Goal: Information Seeking & Learning: Check status

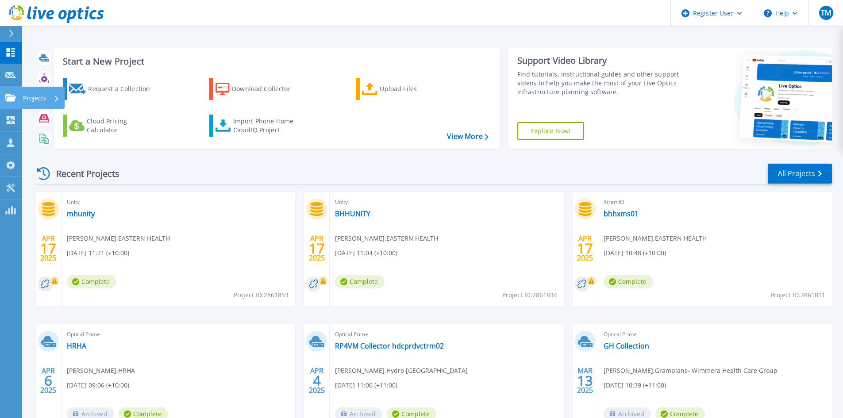
click at [35, 102] on p "Projects" at bounding box center [34, 98] width 23 height 23
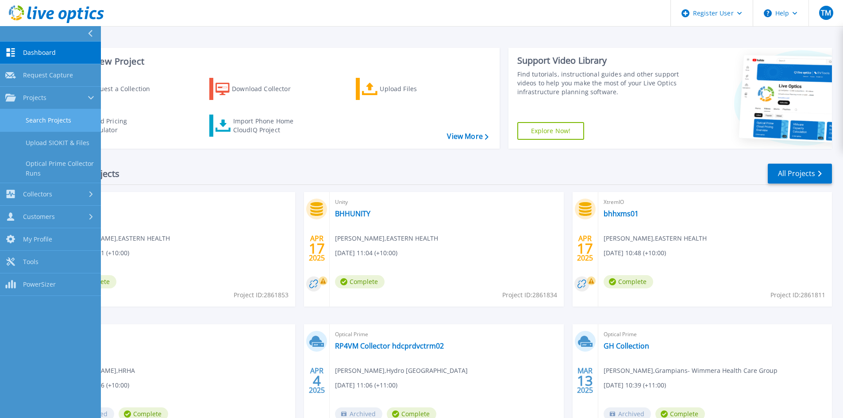
click at [52, 118] on link "Search Projects" at bounding box center [50, 120] width 101 height 23
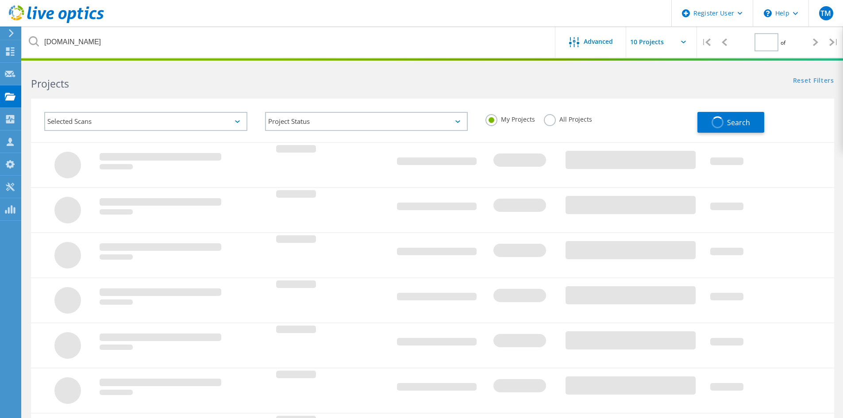
type input "1"
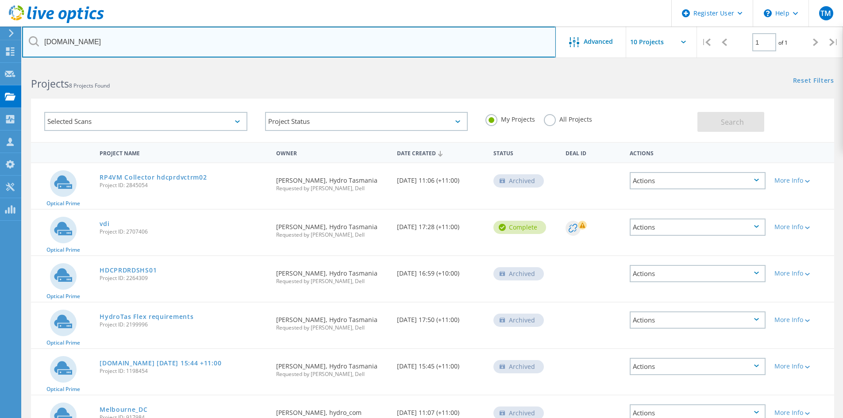
click at [115, 40] on input "hydro.com.au" at bounding box center [288, 42] width 533 height 31
type input "h"
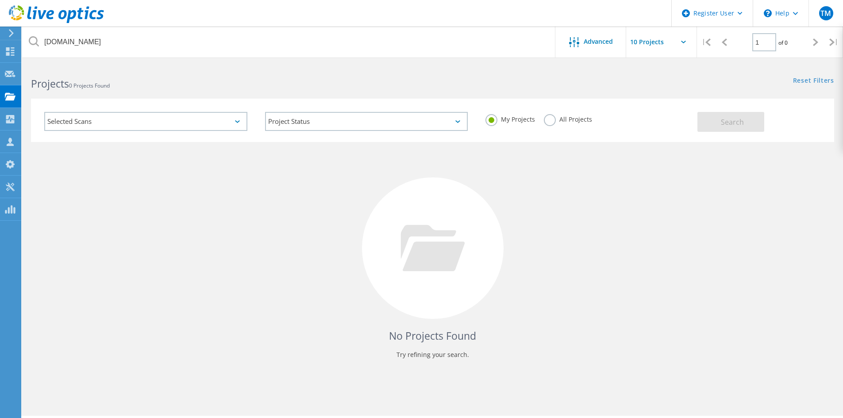
click at [559, 123] on label "All Projects" at bounding box center [568, 118] width 48 height 8
click at [0, 0] on input "All Projects" at bounding box center [0, 0] width 0 height 0
click at [722, 119] on span "Search" at bounding box center [732, 122] width 23 height 10
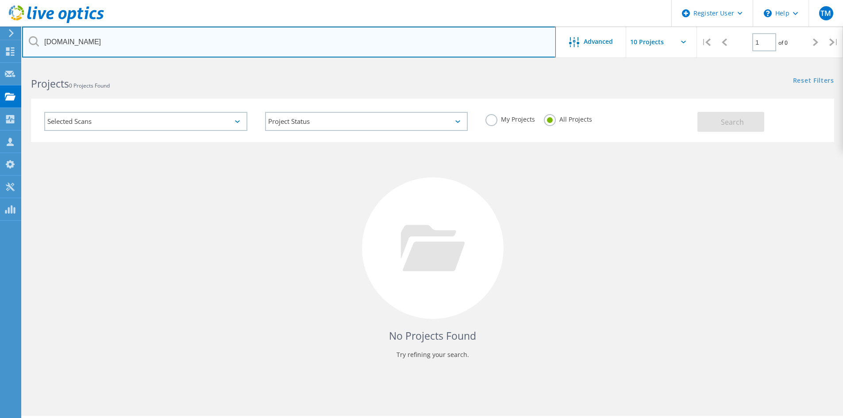
click at [82, 45] on input "austinhealth.org.au" at bounding box center [288, 42] width 533 height 31
type input "[DOMAIN_NAME]"
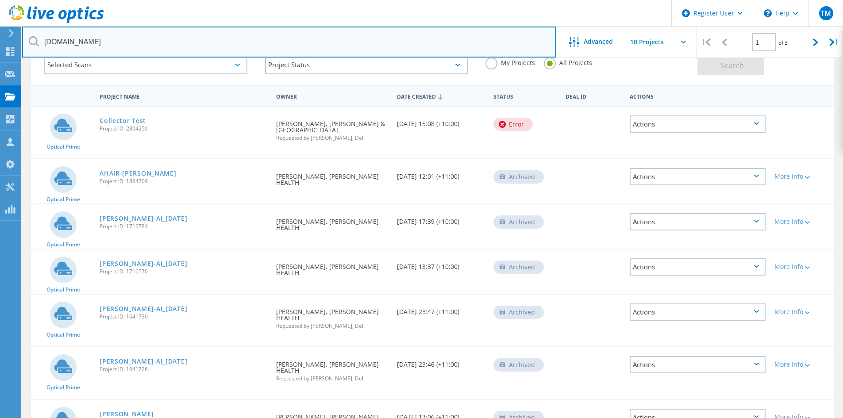
scroll to position [24, 0]
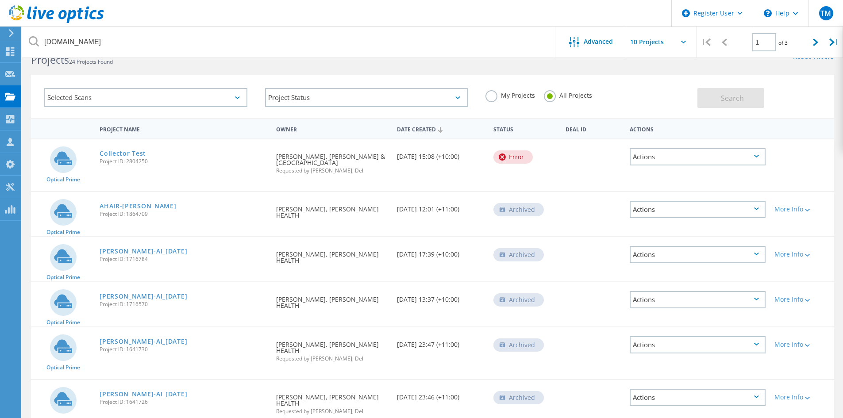
click at [114, 203] on link "AHAIR-Stefan-AI" at bounding box center [138, 206] width 77 height 6
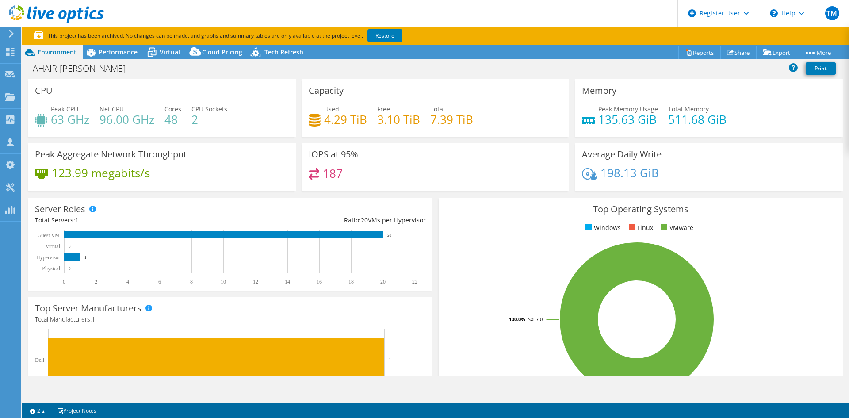
select select "USD"
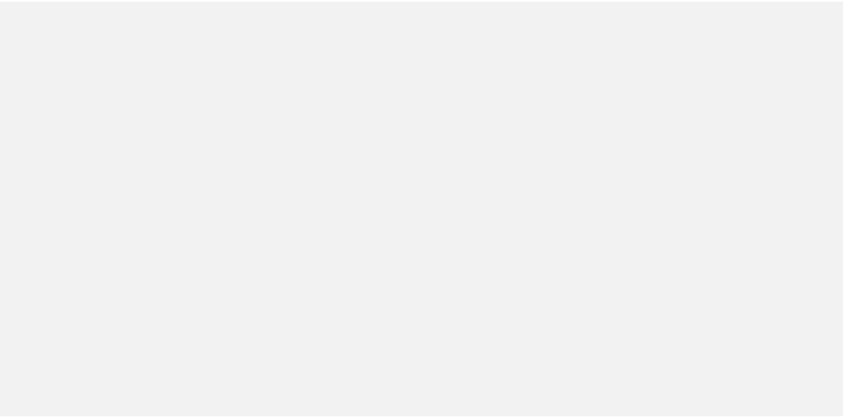
scroll to position [24, 0]
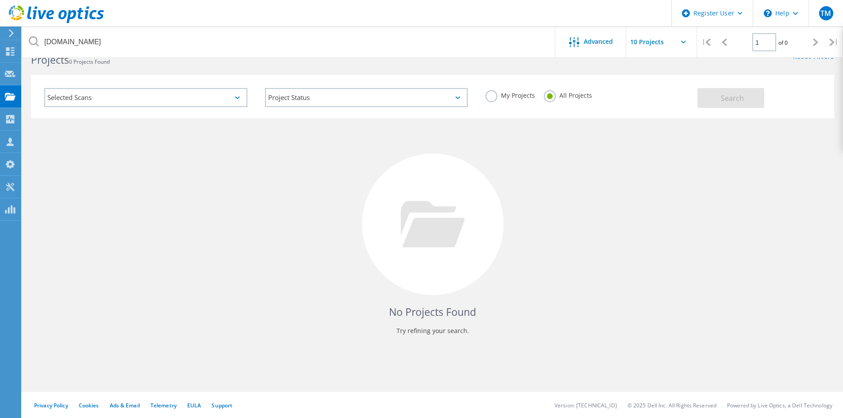
click at [555, 94] on label "All Projects" at bounding box center [568, 94] width 48 height 8
click at [0, 0] on input "All Projects" at bounding box center [0, 0] width 0 height 0
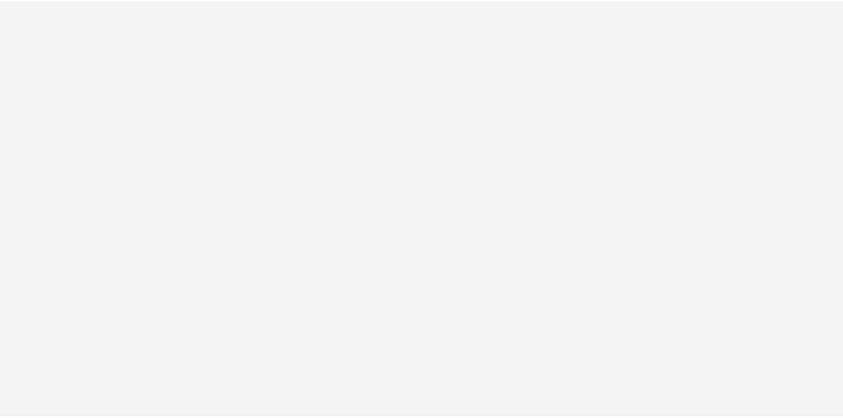
scroll to position [24, 0]
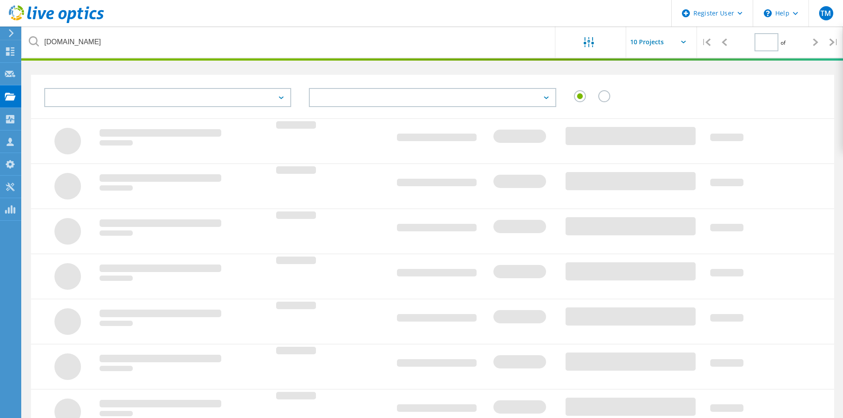
type input "1"
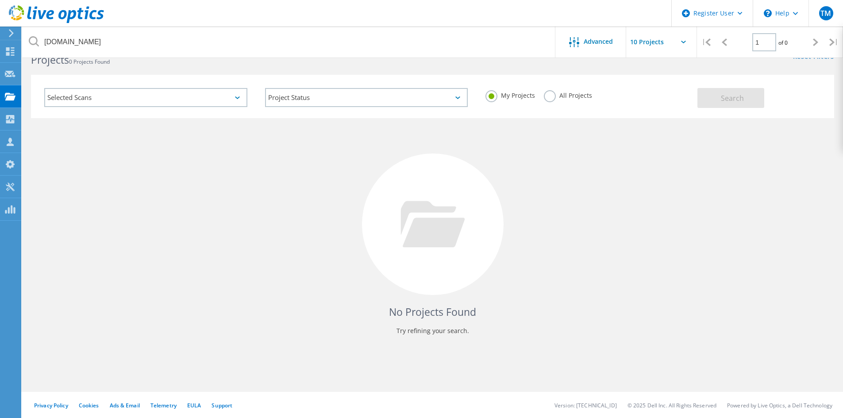
click at [564, 96] on label "All Projects" at bounding box center [568, 94] width 48 height 8
click at [0, 0] on input "All Projects" at bounding box center [0, 0] width 0 height 0
click at [720, 98] on button "Search" at bounding box center [730, 98] width 67 height 20
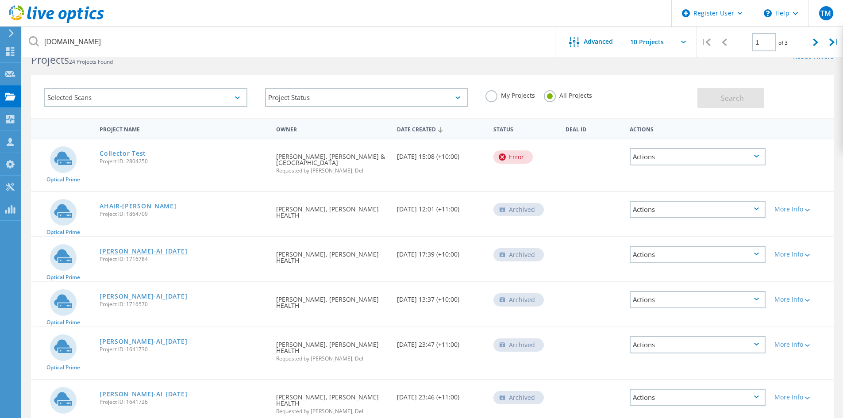
click at [133, 249] on link "Stefan-AI_2022-06-13" at bounding box center [144, 251] width 88 height 6
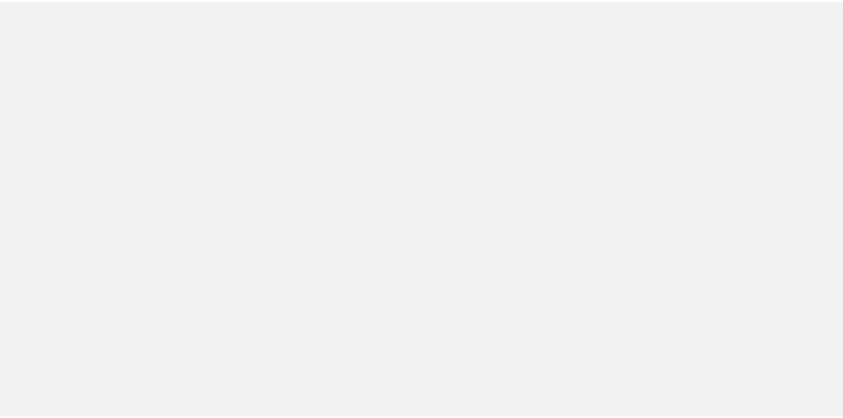
scroll to position [24, 0]
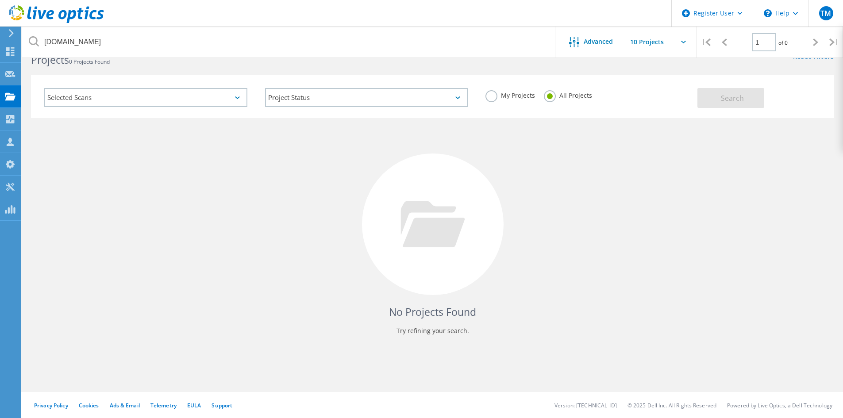
click at [493, 94] on label "My Projects" at bounding box center [510, 94] width 50 height 8
click at [0, 0] on input "My Projects" at bounding box center [0, 0] width 0 height 0
click at [549, 94] on label "All Projects" at bounding box center [568, 94] width 48 height 8
click at [0, 0] on input "All Projects" at bounding box center [0, 0] width 0 height 0
click at [726, 92] on button "Search" at bounding box center [730, 98] width 67 height 20
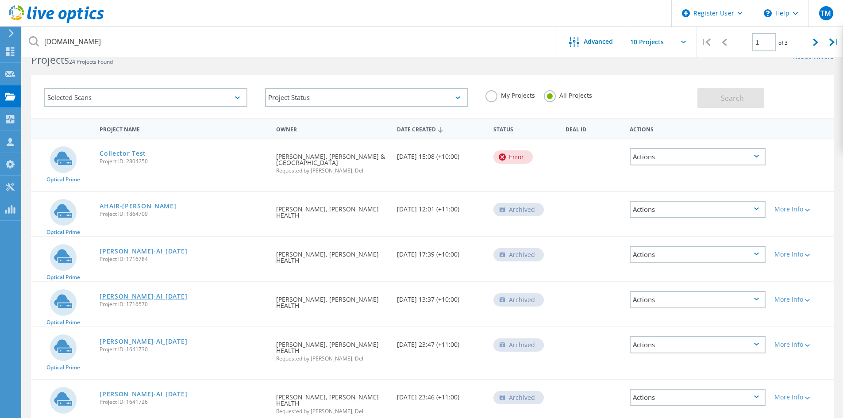
click at [128, 297] on link "[PERSON_NAME]-AI_[DATE]" at bounding box center [144, 296] width 88 height 6
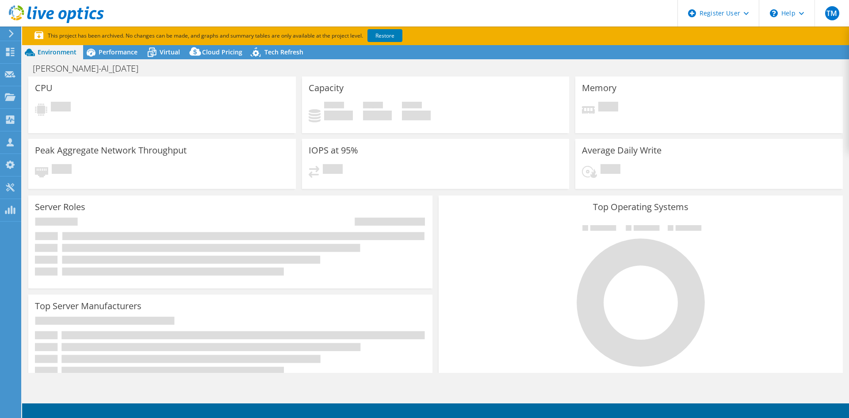
select select "USD"
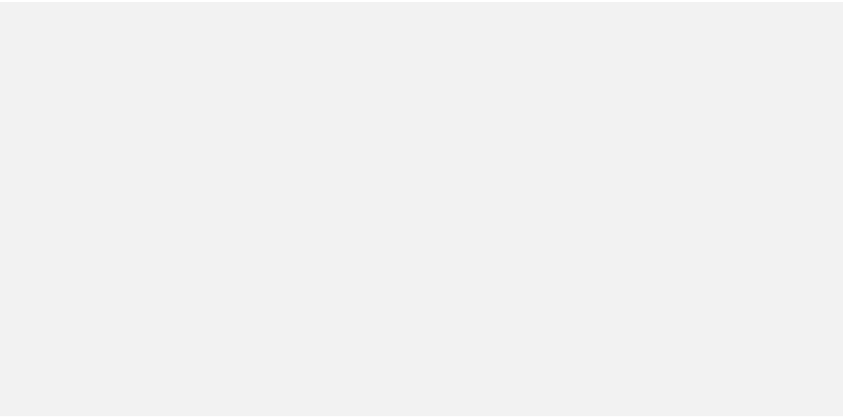
scroll to position [24, 0]
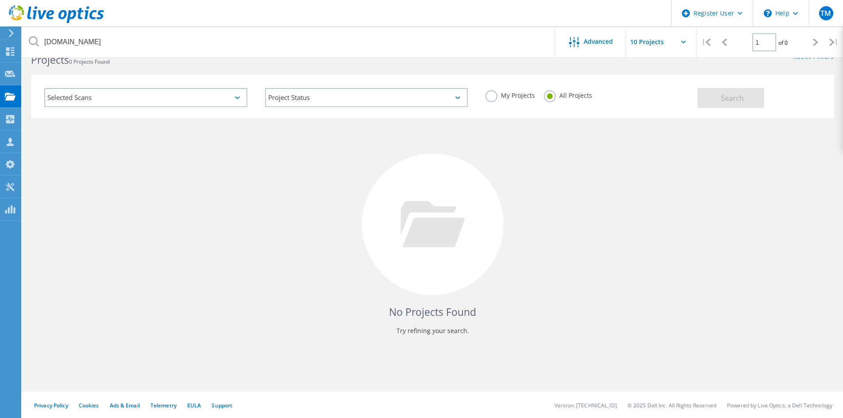
click at [506, 98] on label "My Projects" at bounding box center [510, 94] width 50 height 8
click at [0, 0] on input "My Projects" at bounding box center [0, 0] width 0 height 0
click at [560, 98] on label "All Projects" at bounding box center [568, 94] width 48 height 8
click at [0, 0] on input "All Projects" at bounding box center [0, 0] width 0 height 0
click at [709, 98] on button "Search" at bounding box center [730, 98] width 67 height 20
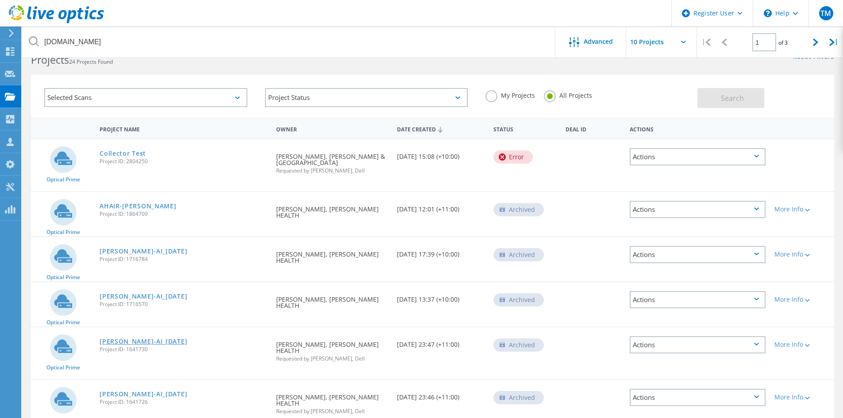
click at [127, 341] on link "[PERSON_NAME]-AI_[DATE]" at bounding box center [144, 341] width 88 height 6
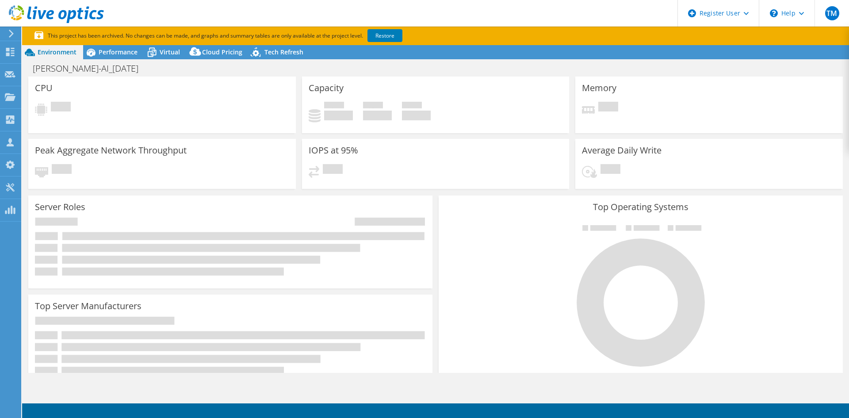
select select "USD"
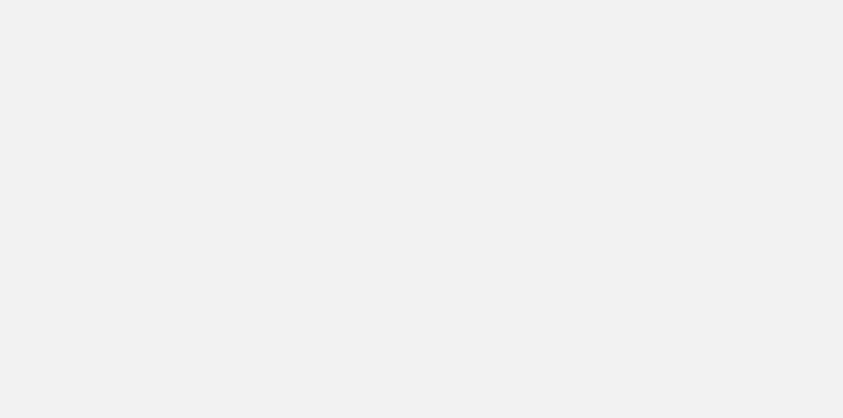
scroll to position [24, 0]
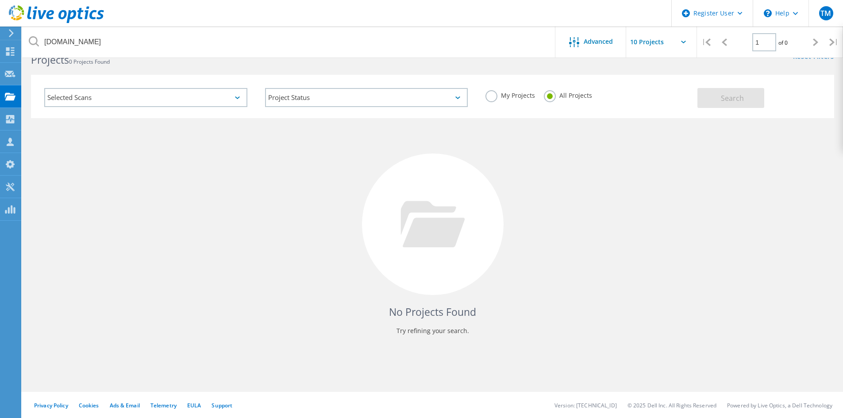
click at [531, 96] on label "My Projects" at bounding box center [510, 94] width 50 height 8
click at [0, 0] on input "My Projects" at bounding box center [0, 0] width 0 height 0
click at [563, 96] on label "All Projects" at bounding box center [568, 94] width 48 height 8
click at [0, 0] on input "All Projects" at bounding box center [0, 0] width 0 height 0
click at [717, 92] on button "Search" at bounding box center [730, 98] width 67 height 20
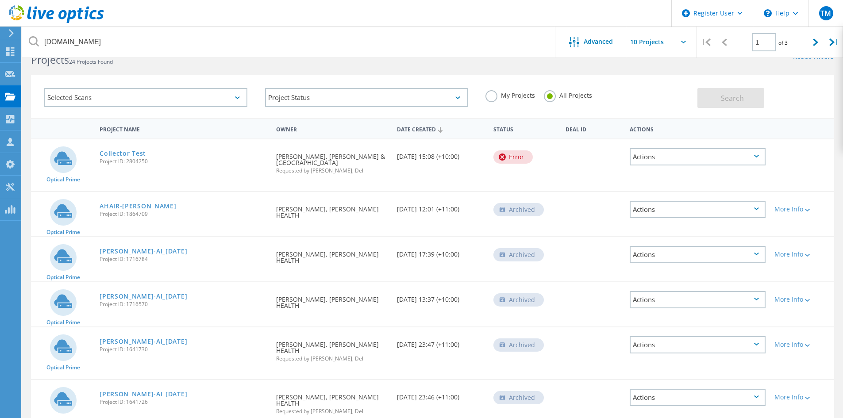
click at [121, 391] on link "Stefan-AI_2022-03-07" at bounding box center [144, 394] width 88 height 6
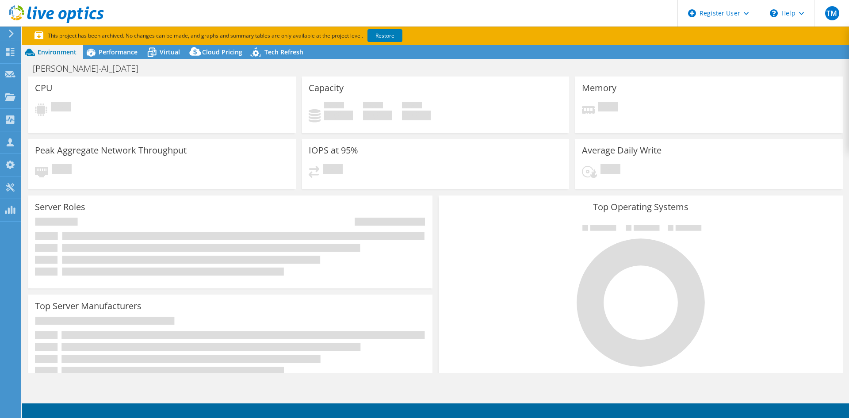
select select "USD"
